Goal: Check status: Check status

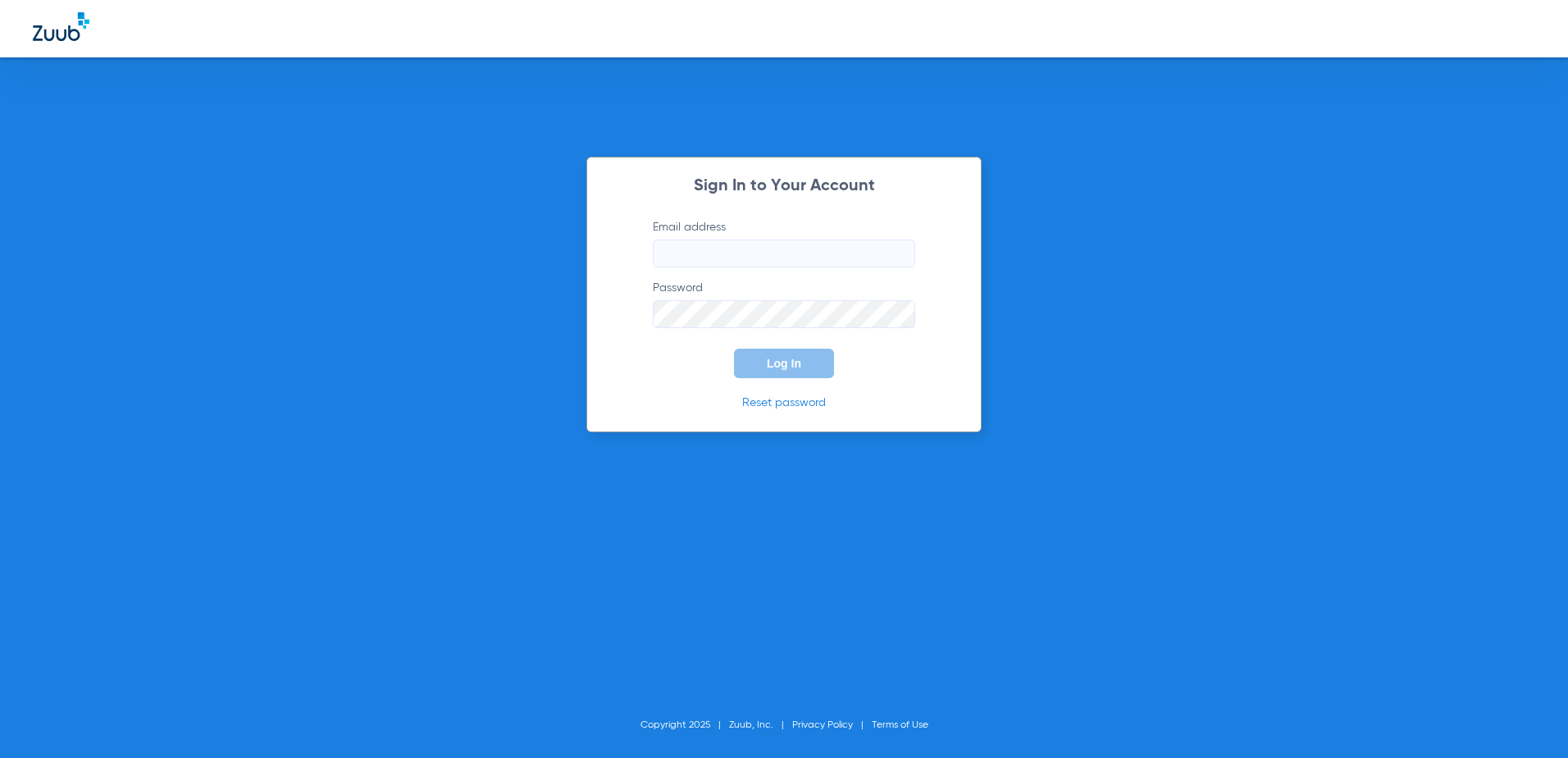
type input "[EMAIL_ADDRESS][DOMAIN_NAME]"
click at [780, 369] on span "Log In" at bounding box center [784, 363] width 35 height 13
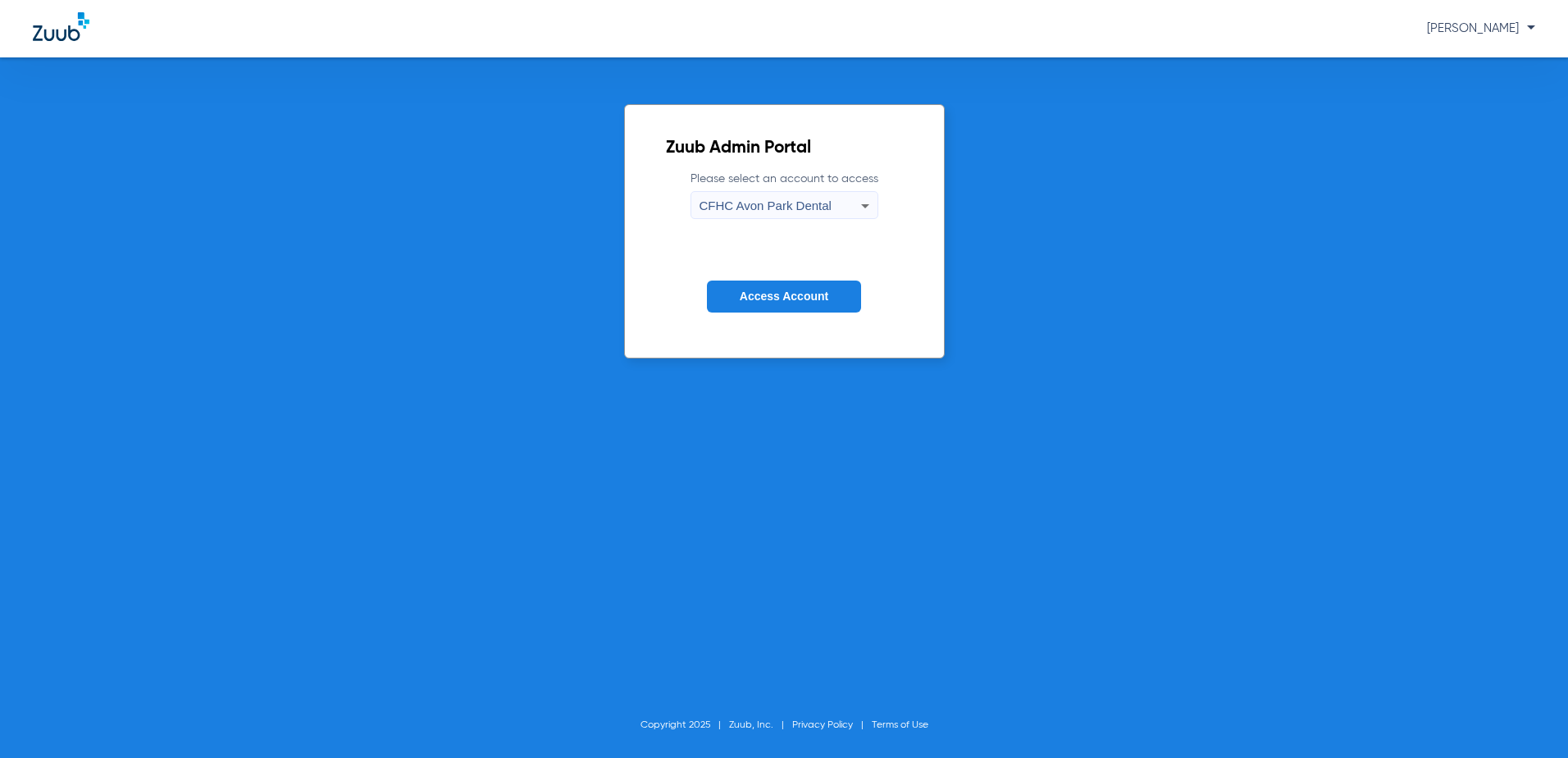
click at [788, 207] on span "CFHC Avon Park Dental" at bounding box center [766, 206] width 132 height 14
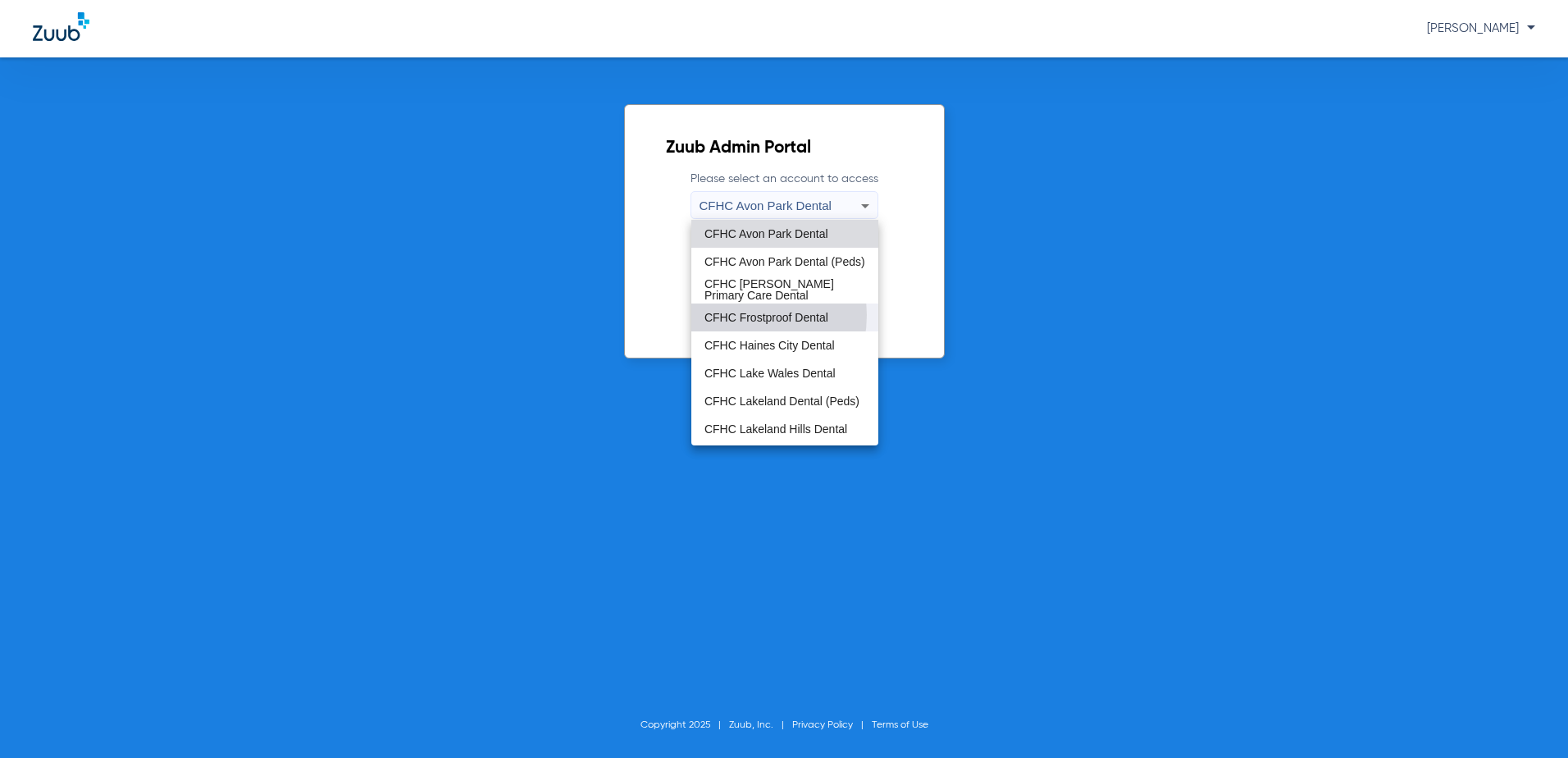
click at [735, 315] on span "CFHC Frostproof Dental" at bounding box center [767, 317] width 124 height 11
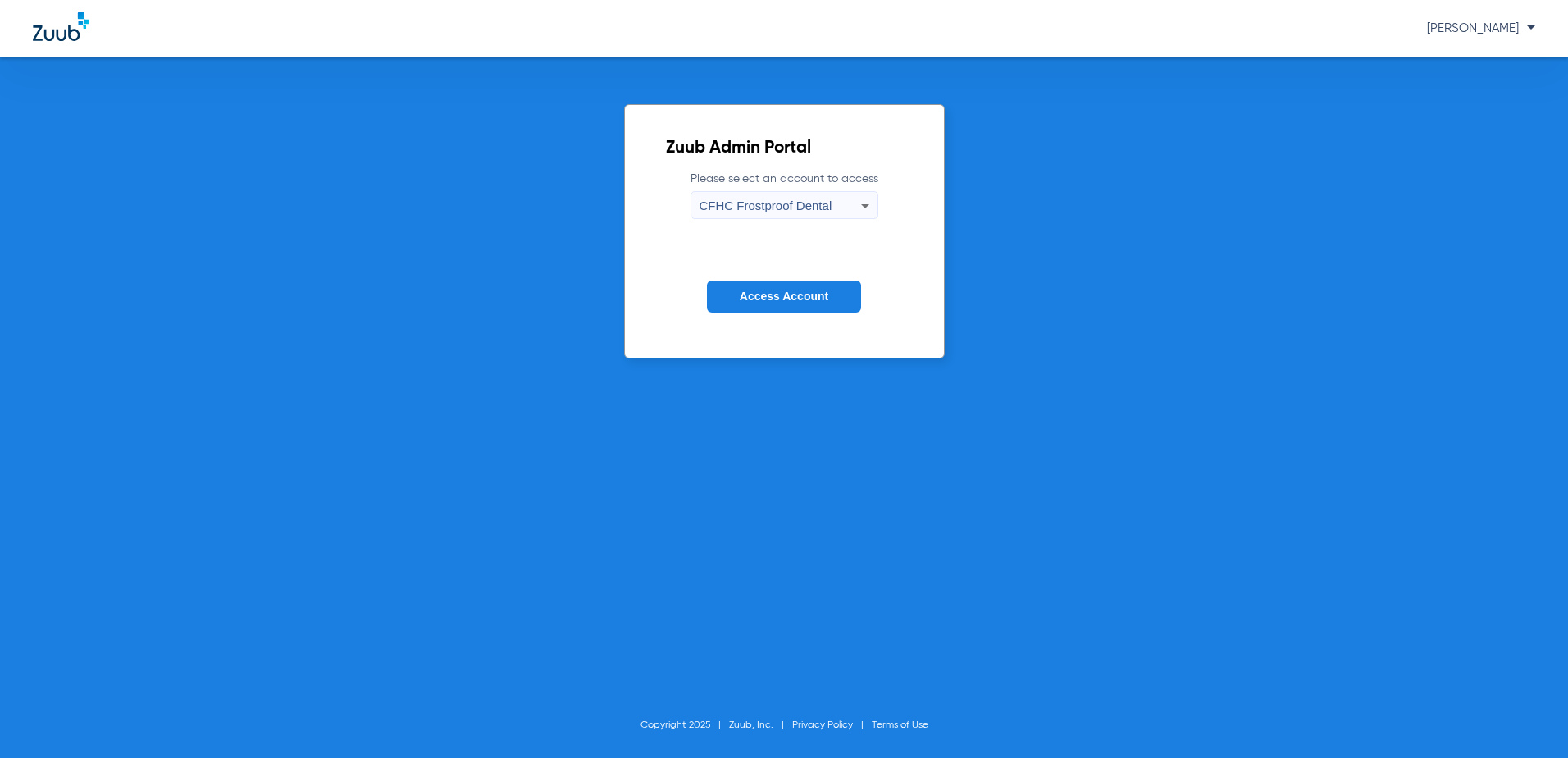
click at [752, 291] on span "Access Account" at bounding box center [784, 295] width 89 height 13
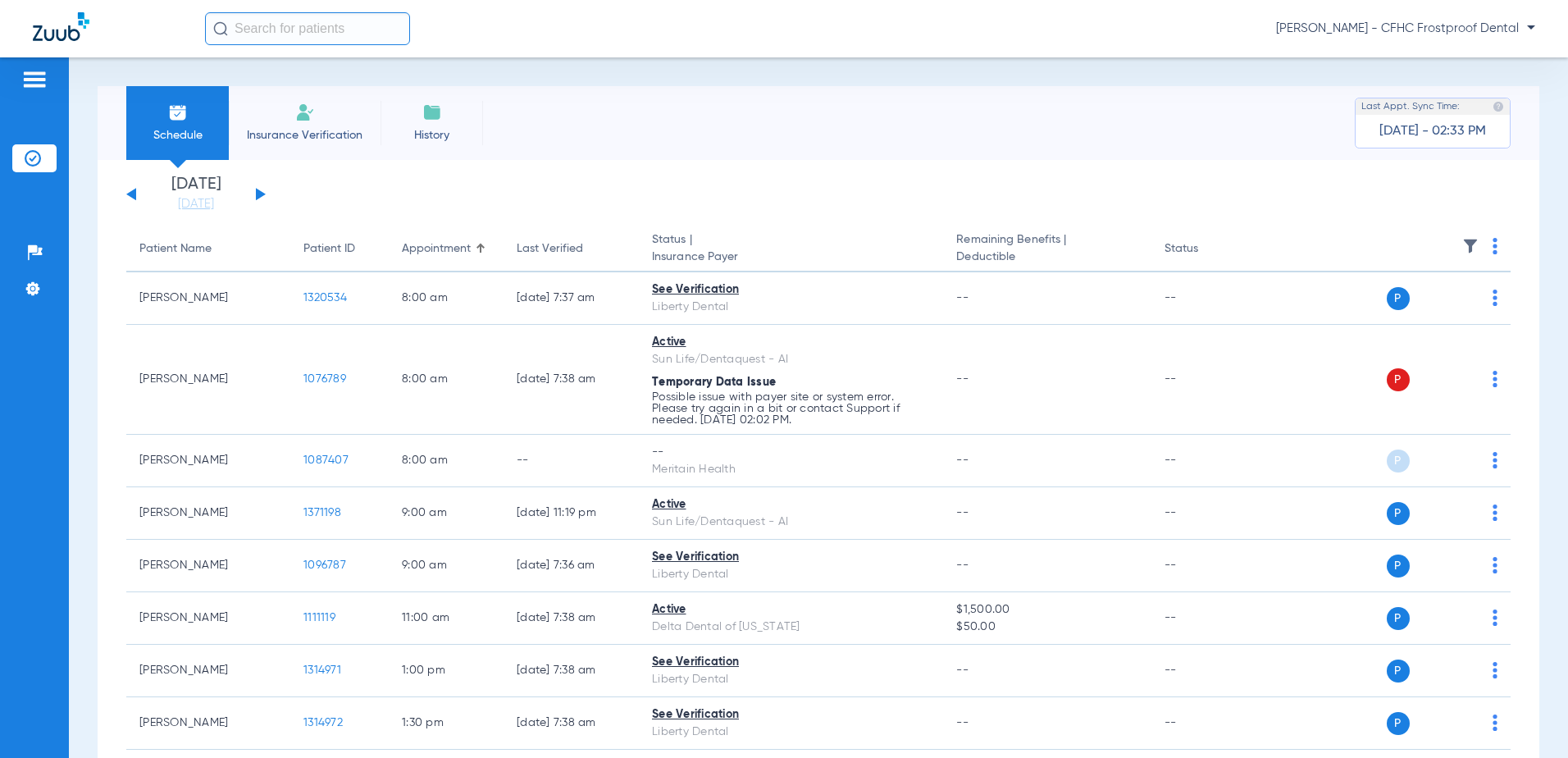
click at [259, 194] on button at bounding box center [260, 194] width 10 height 12
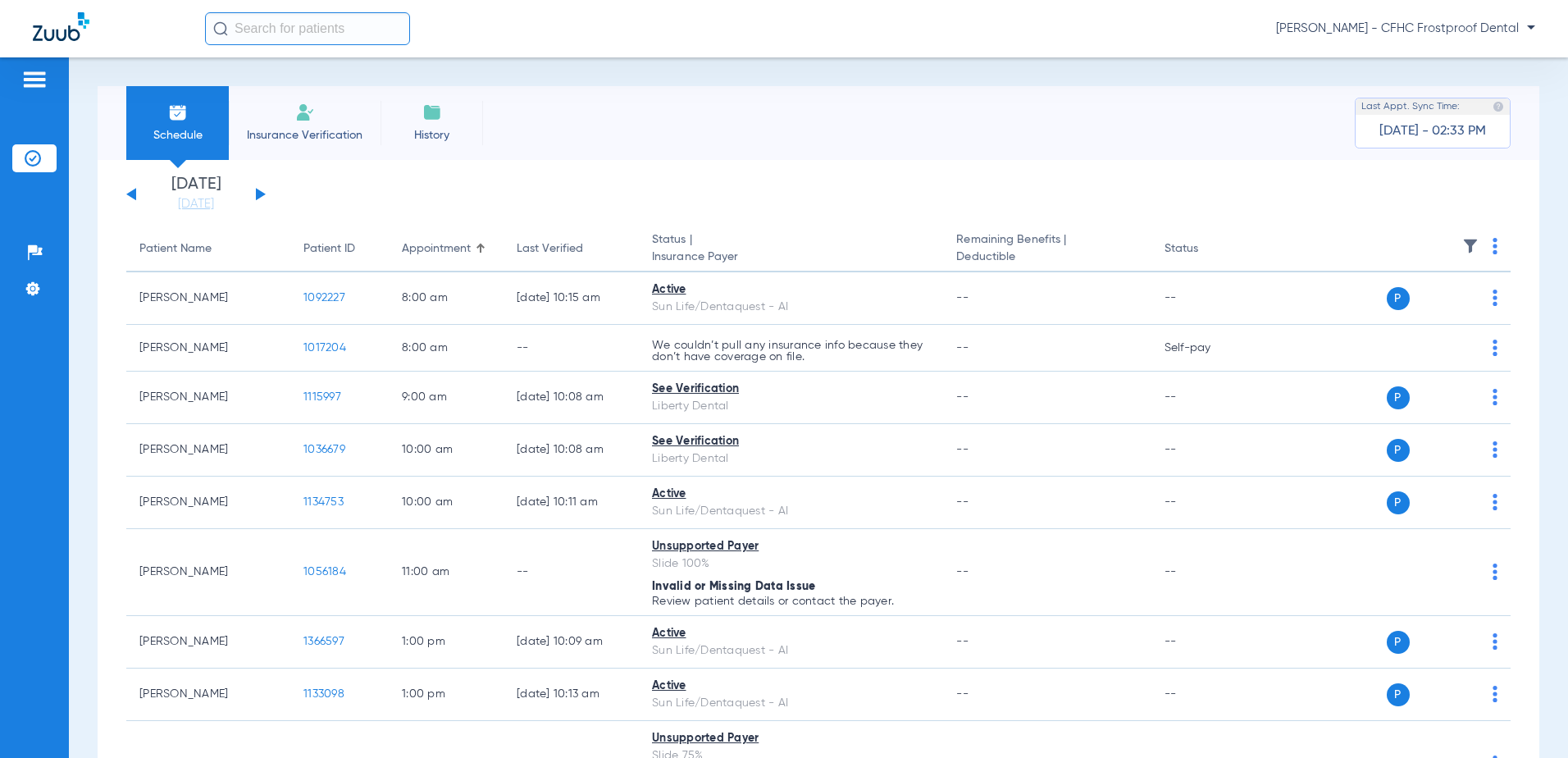
click at [259, 194] on button at bounding box center [260, 194] width 10 height 12
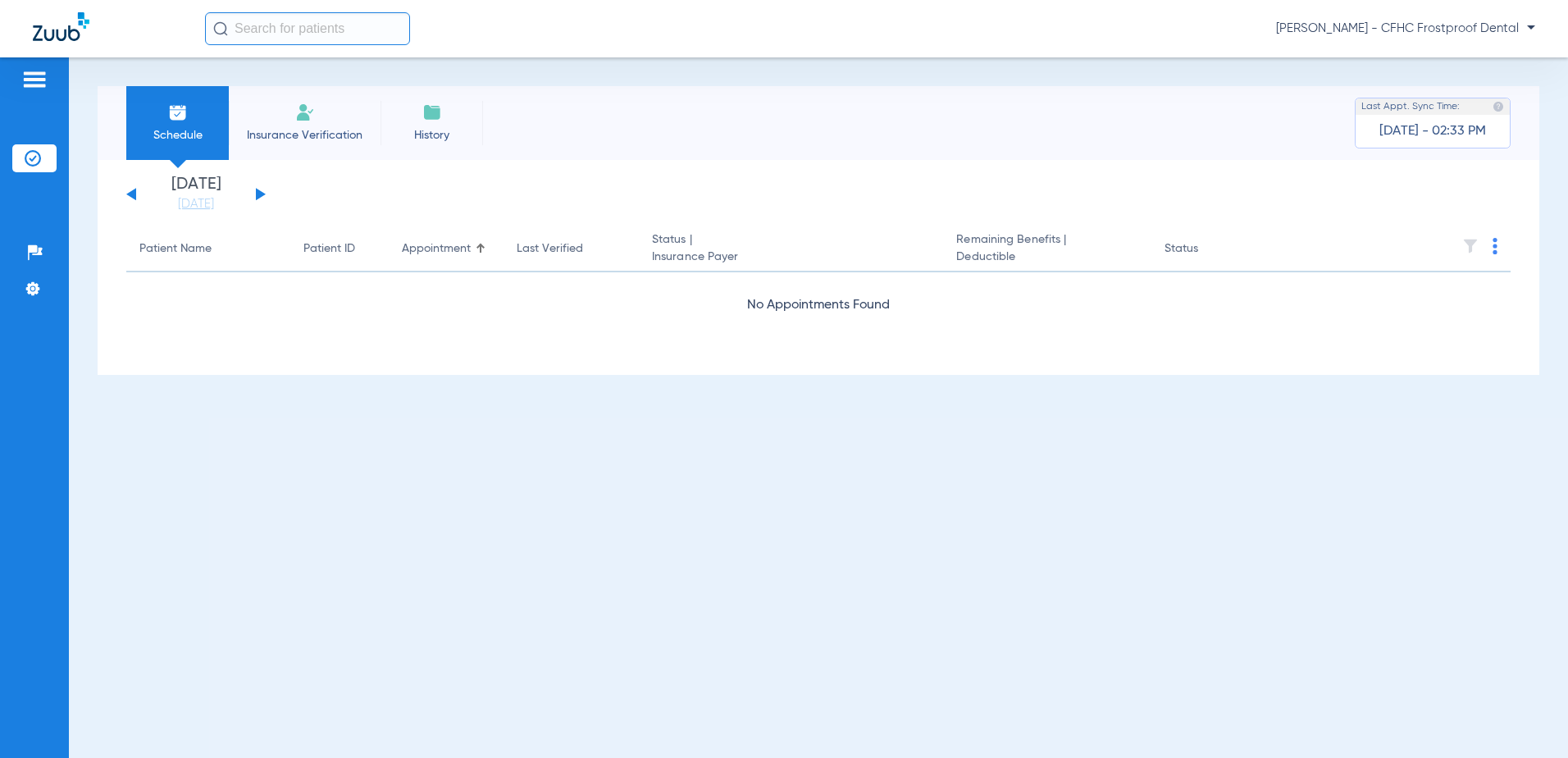
click at [259, 194] on button at bounding box center [260, 194] width 10 height 12
click at [260, 193] on button at bounding box center [260, 194] width 10 height 12
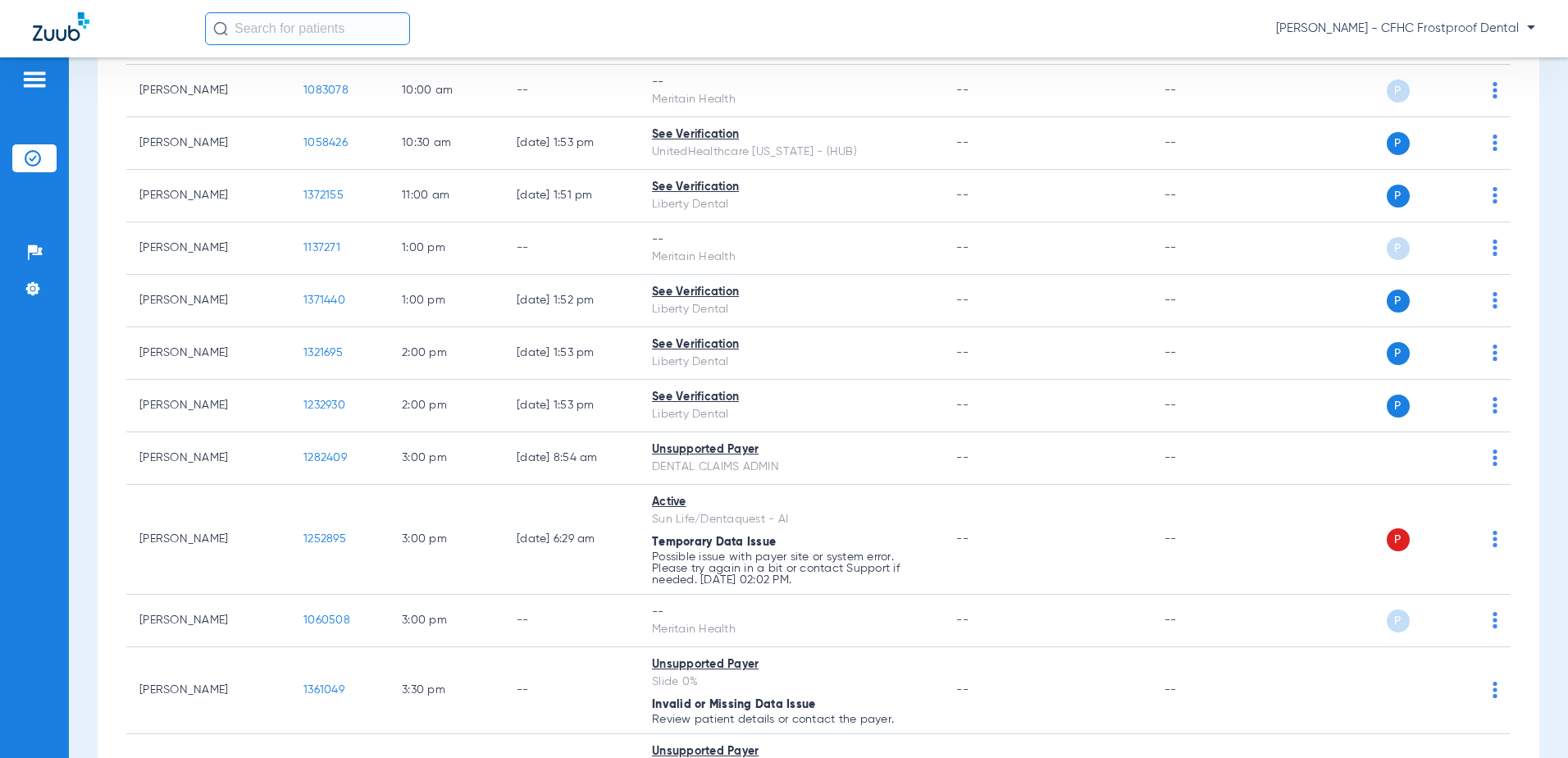
scroll to position [656, 0]
